Goal: Information Seeking & Learning: Find specific fact

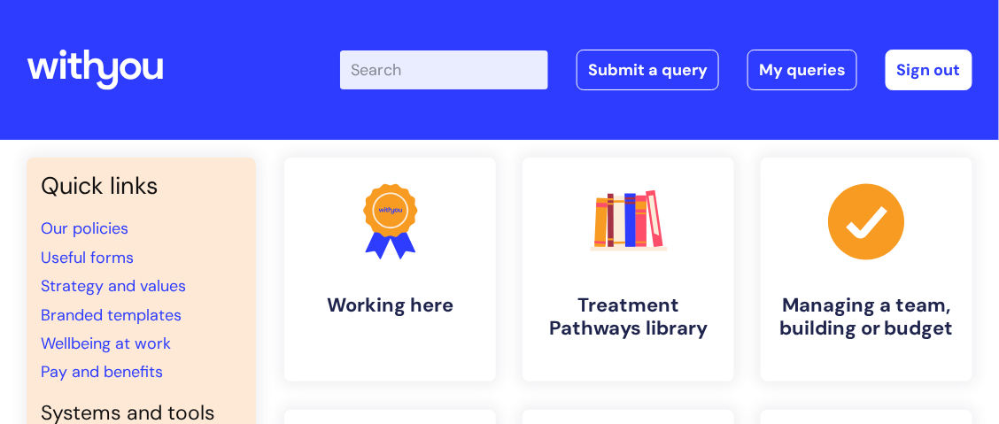
click at [390, 73] on input "Enter your search term here..." at bounding box center [444, 69] width 208 height 39
type input "ID badges"
click button "Search" at bounding box center [0, 0] width 0 height 0
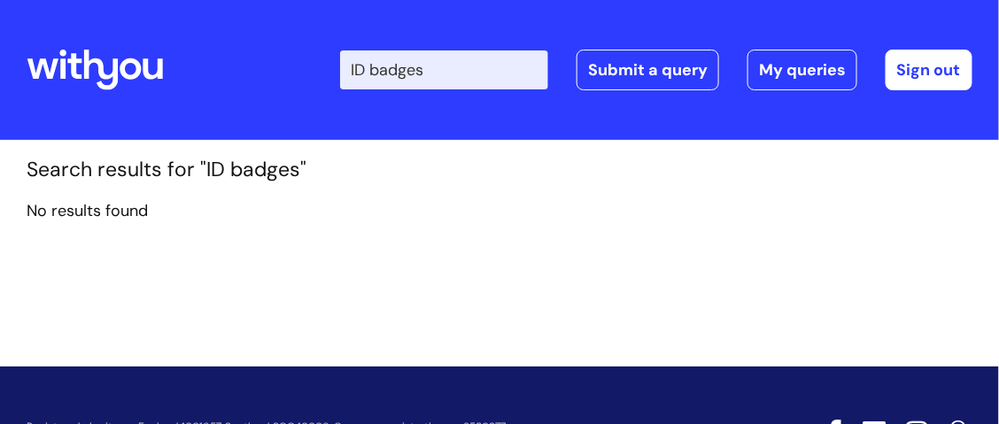
click at [472, 71] on input "ID badges" at bounding box center [444, 69] width 208 height 39
type input "I"
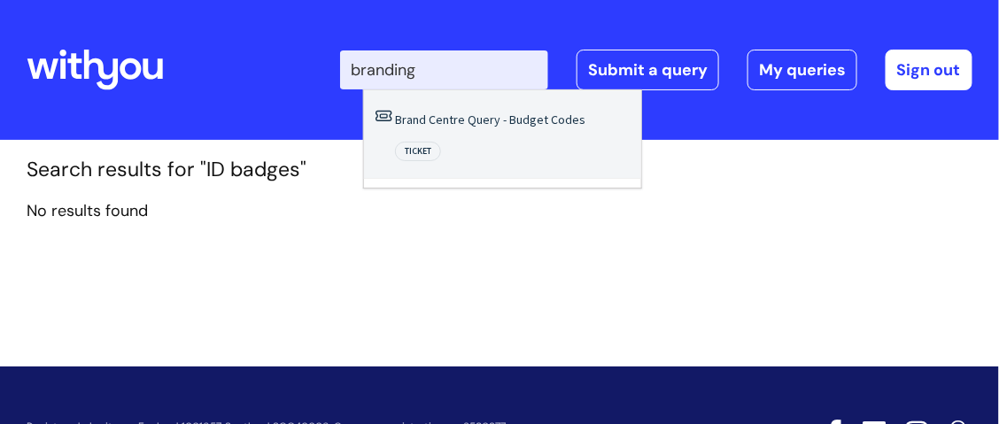
click at [452, 191] on section "Search results for "ID badges" No results found" at bounding box center [499, 198] width 972 height 81
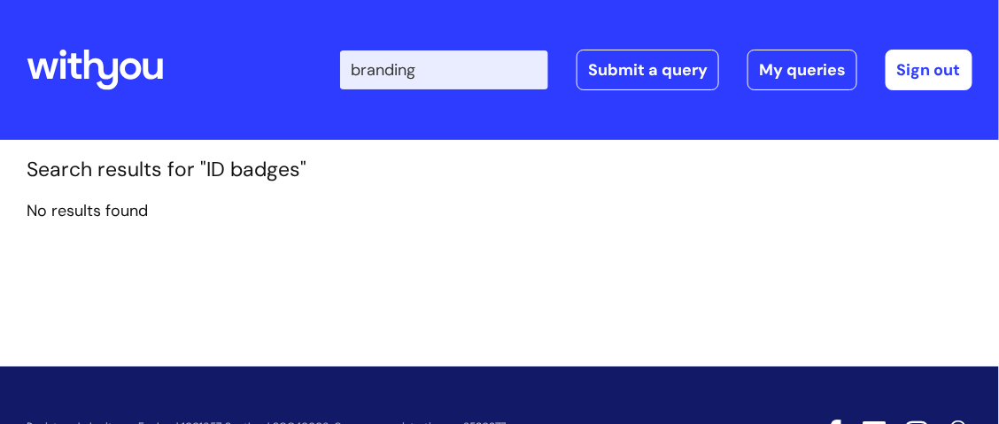
click at [457, 75] on input "branding" at bounding box center [444, 69] width 208 height 39
type input "branding ce"
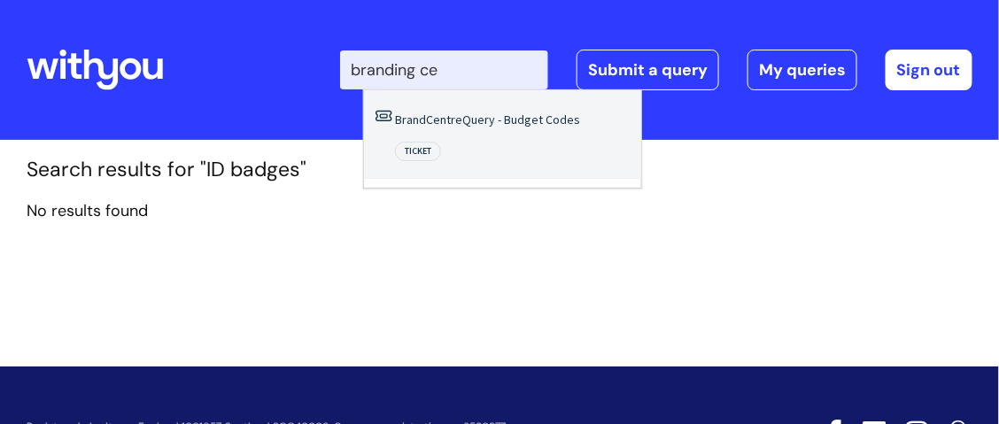
click at [479, 116] on link "Brand Centre Query - Budget Codes" at bounding box center [487, 120] width 185 height 16
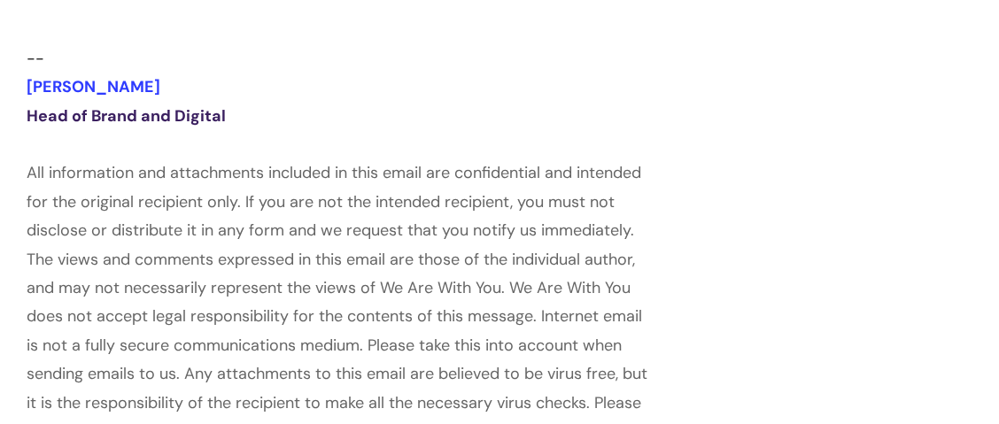
scroll to position [6760, 0]
